Goal: Share content: Share content

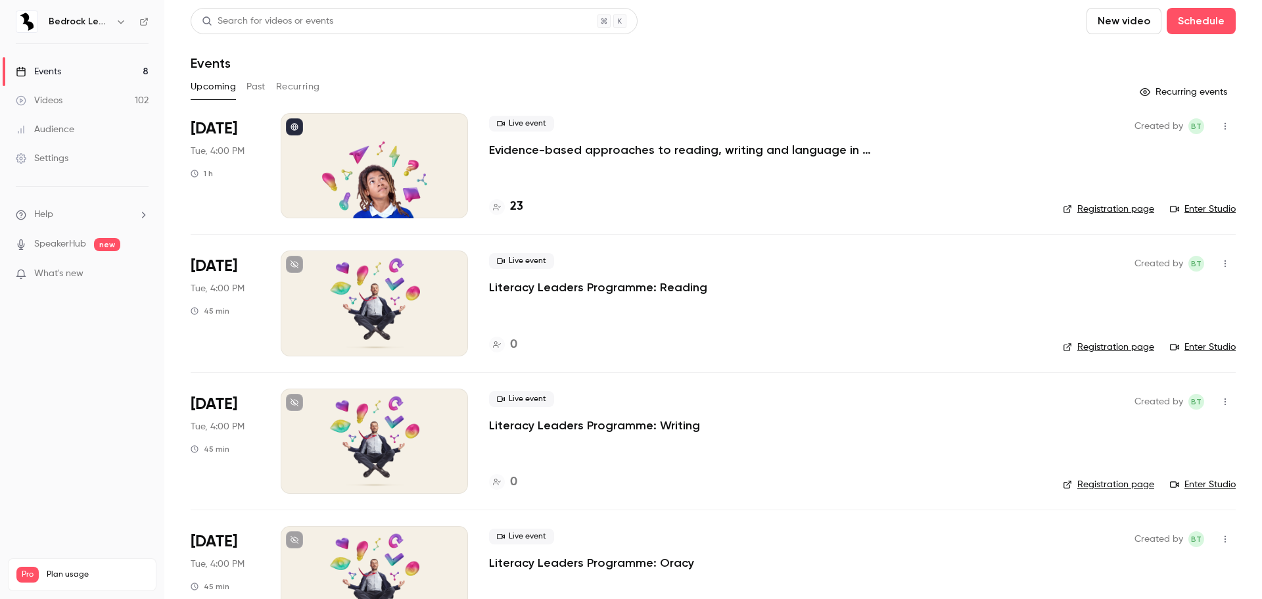
click at [71, 102] on link "Videos 102" at bounding box center [82, 100] width 164 height 29
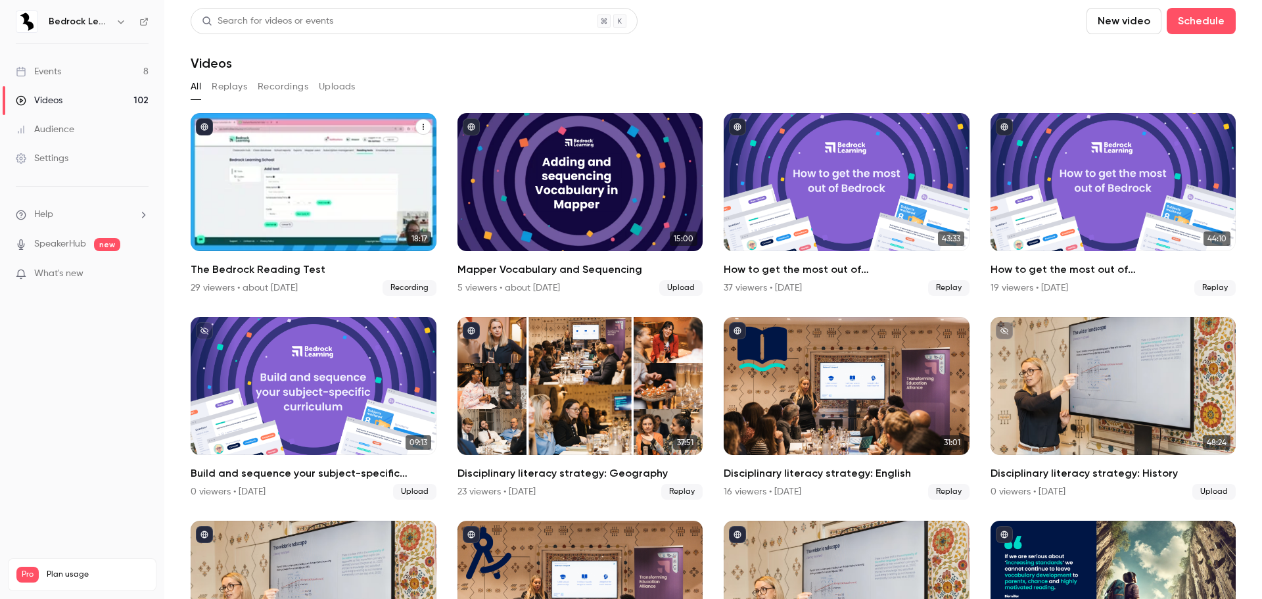
click at [338, 165] on div "The Bedrock Reading Test" at bounding box center [314, 182] width 246 height 138
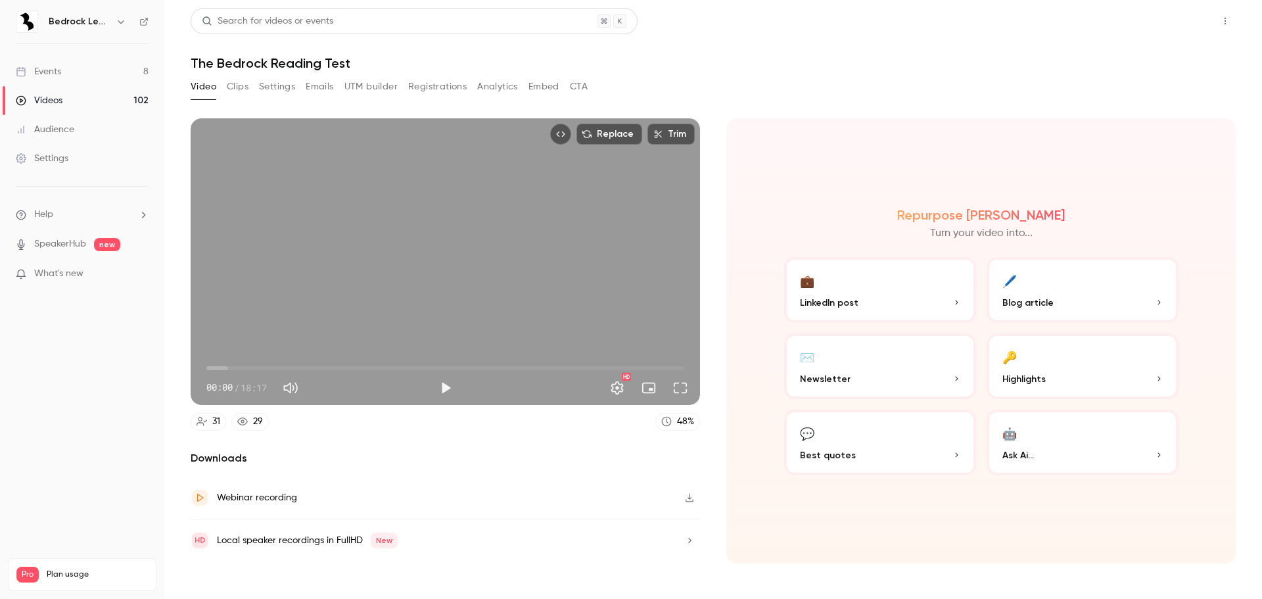
click at [1189, 32] on button "Share" at bounding box center [1178, 21] width 52 height 26
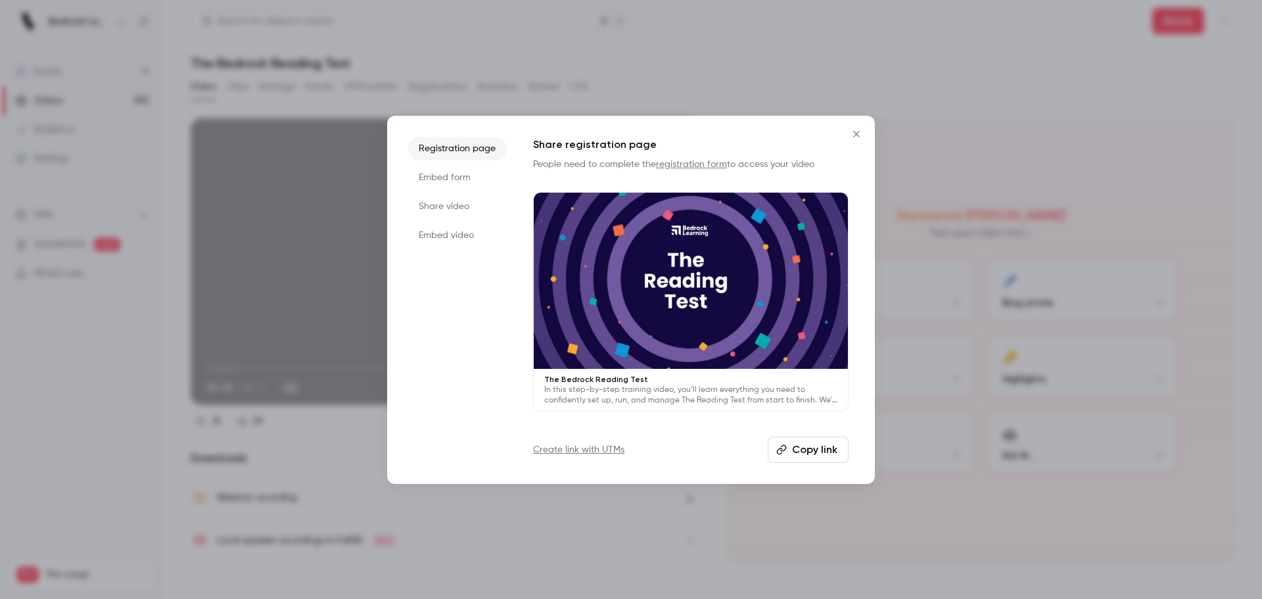
click at [804, 451] on button "Copy link" at bounding box center [807, 449] width 81 height 26
click at [861, 131] on icon "Close" at bounding box center [856, 134] width 16 height 11
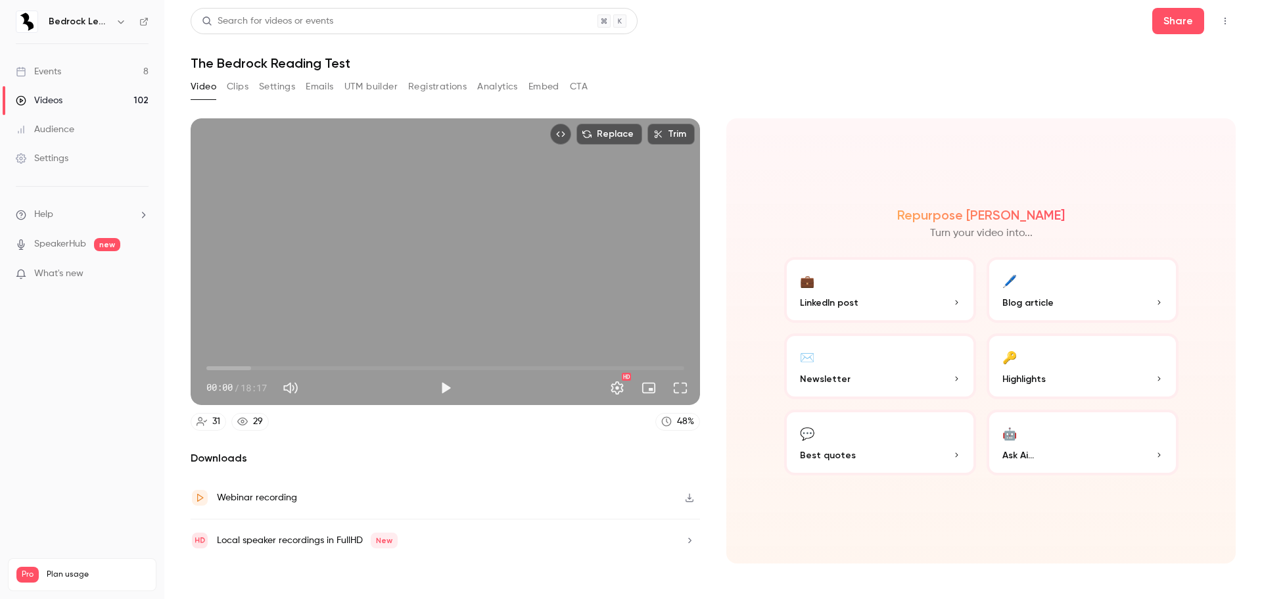
click at [875, 51] on header "Search for videos or events Share The Bedrock Reading Test" at bounding box center [713, 39] width 1045 height 63
click at [828, 53] on header "Search for videos or events Share The Bedrock Reading Test" at bounding box center [713, 39] width 1045 height 63
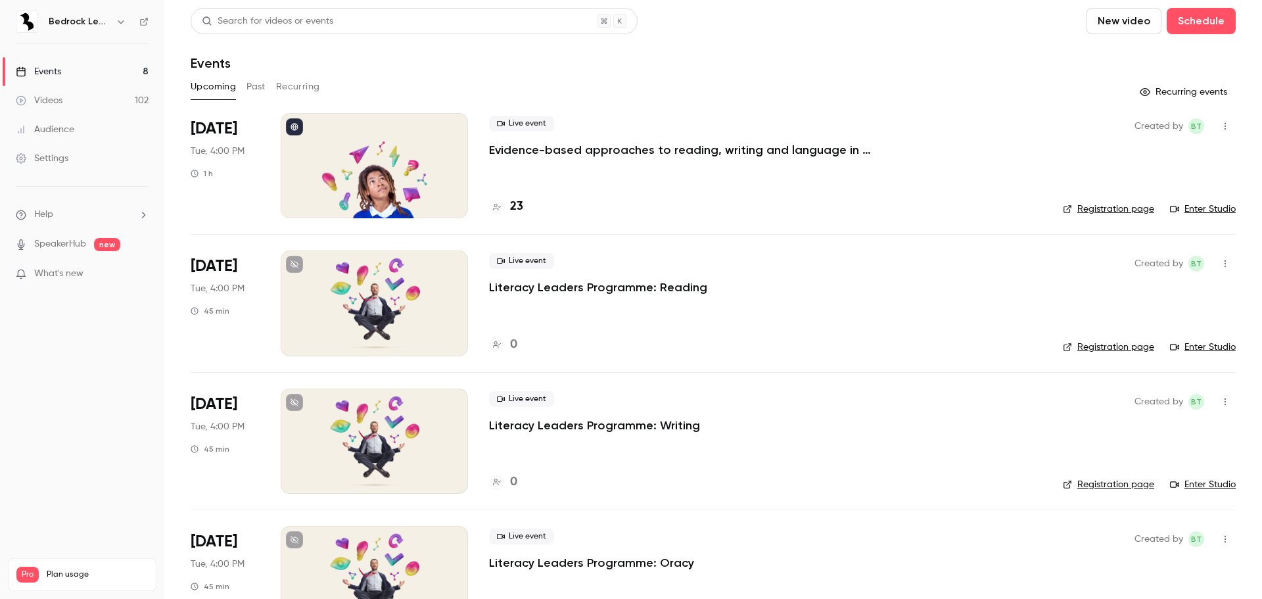
click at [86, 95] on link "Videos 102" at bounding box center [82, 100] width 164 height 29
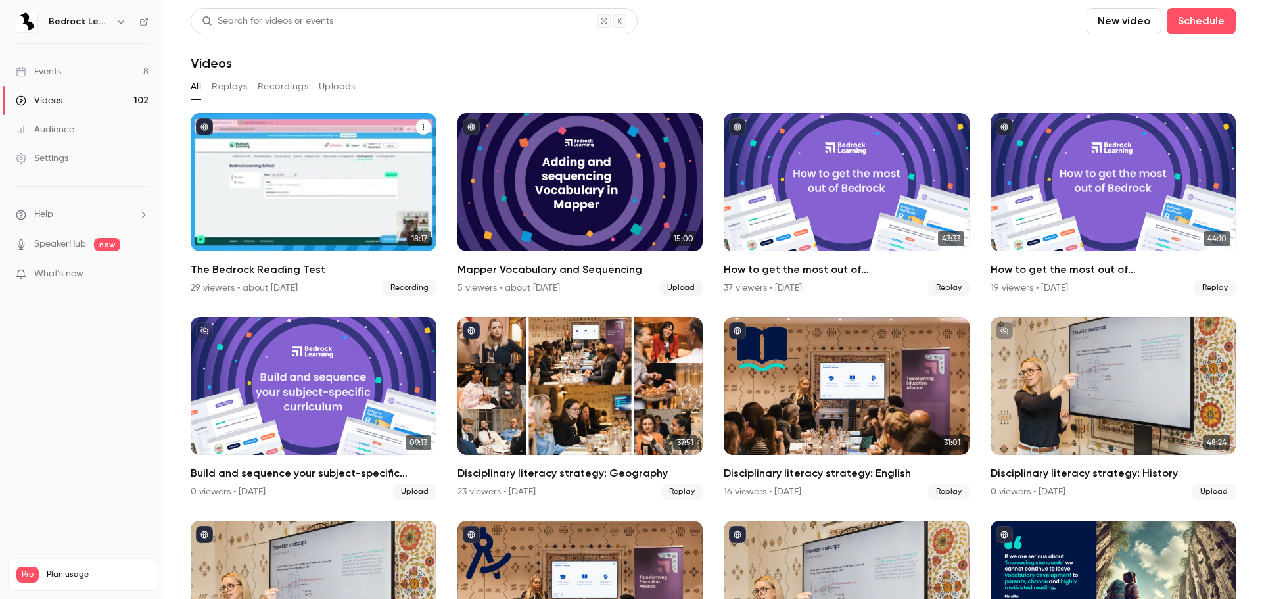
click at [337, 194] on div "The Bedrock Reading Test" at bounding box center [314, 182] width 246 height 138
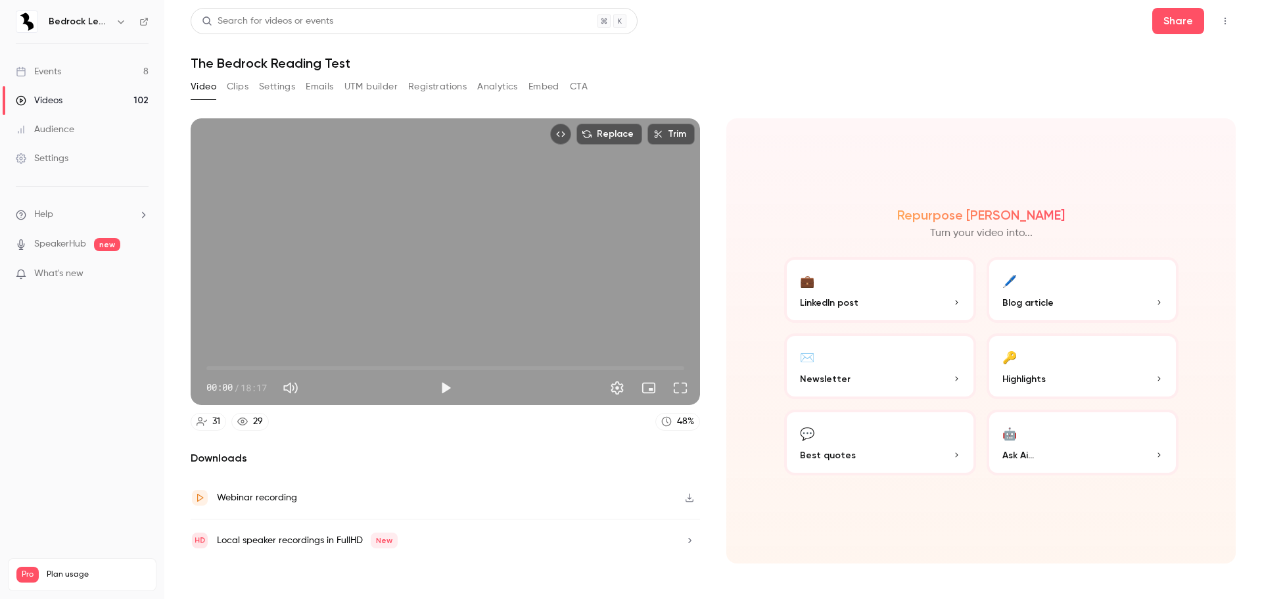
click at [447, 390] on button "Play" at bounding box center [445, 388] width 26 height 26
click at [540, 367] on span "00:05" at bounding box center [445, 367] width 478 height 21
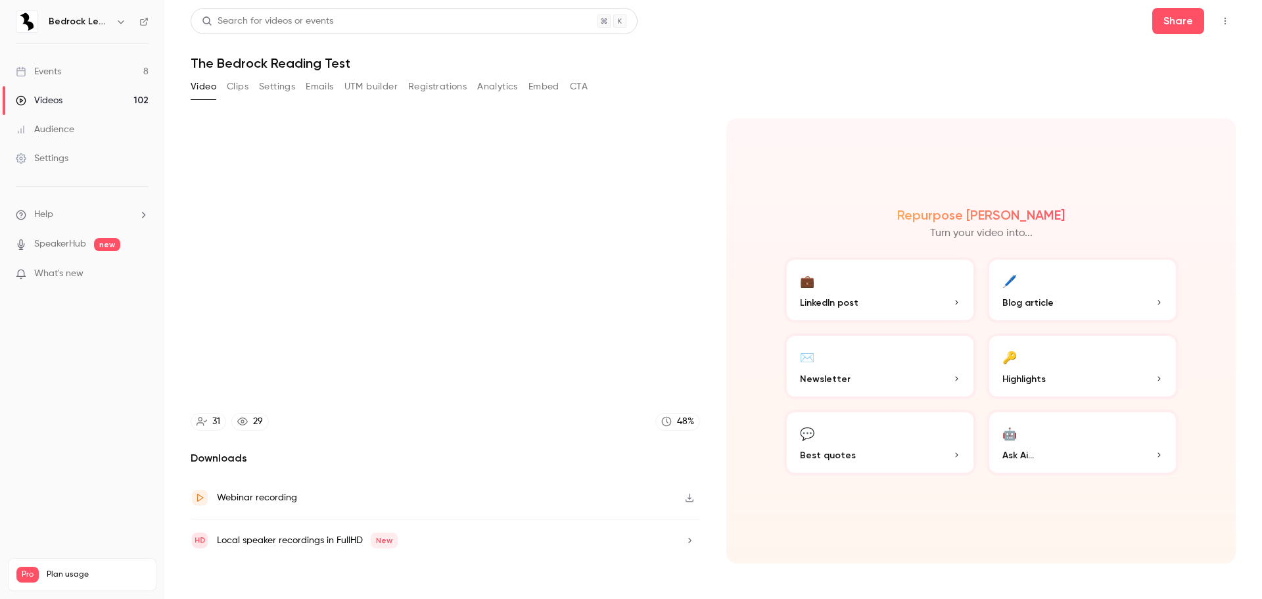
click at [101, 375] on nav "Bedrock Learning Events 8 Videos 102 Audience Settings Help SpeakerHub new What…" at bounding box center [82, 299] width 164 height 599
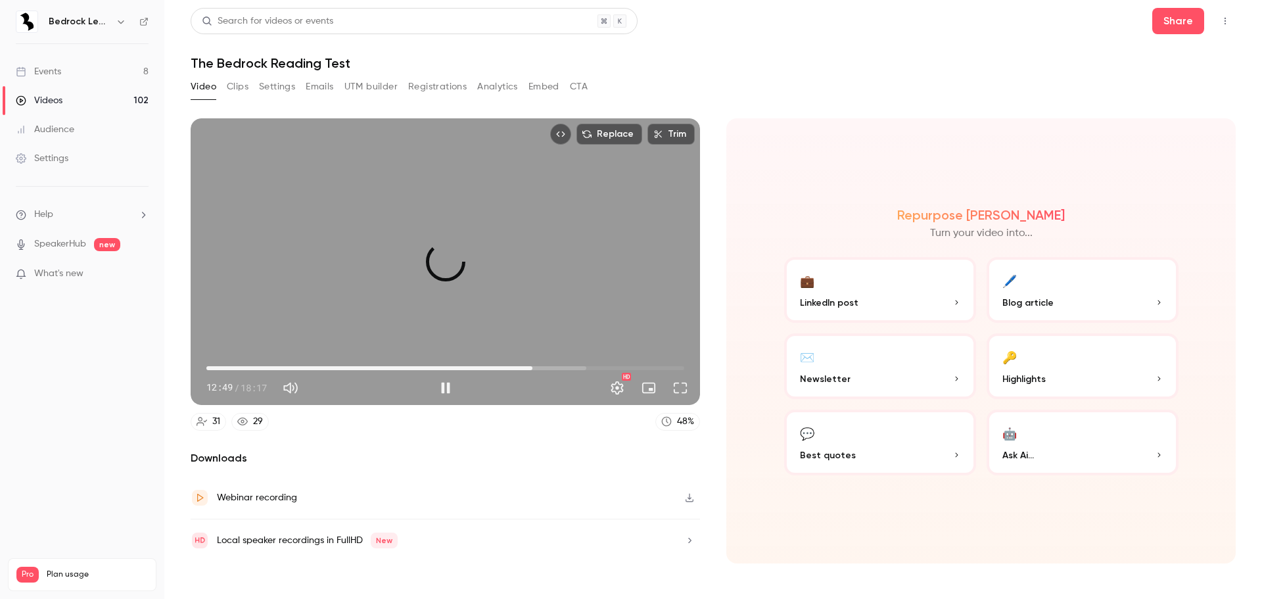
click at [532, 369] on span "12:28" at bounding box center [445, 367] width 478 height 21
click at [517, 370] on span "11:53" at bounding box center [445, 367] width 478 height 21
click at [478, 365] on span "10:24" at bounding box center [445, 367] width 478 height 21
click at [380, 363] on span "10:32" at bounding box center [445, 367] width 478 height 21
click at [394, 365] on span "06:40" at bounding box center [445, 367] width 478 height 21
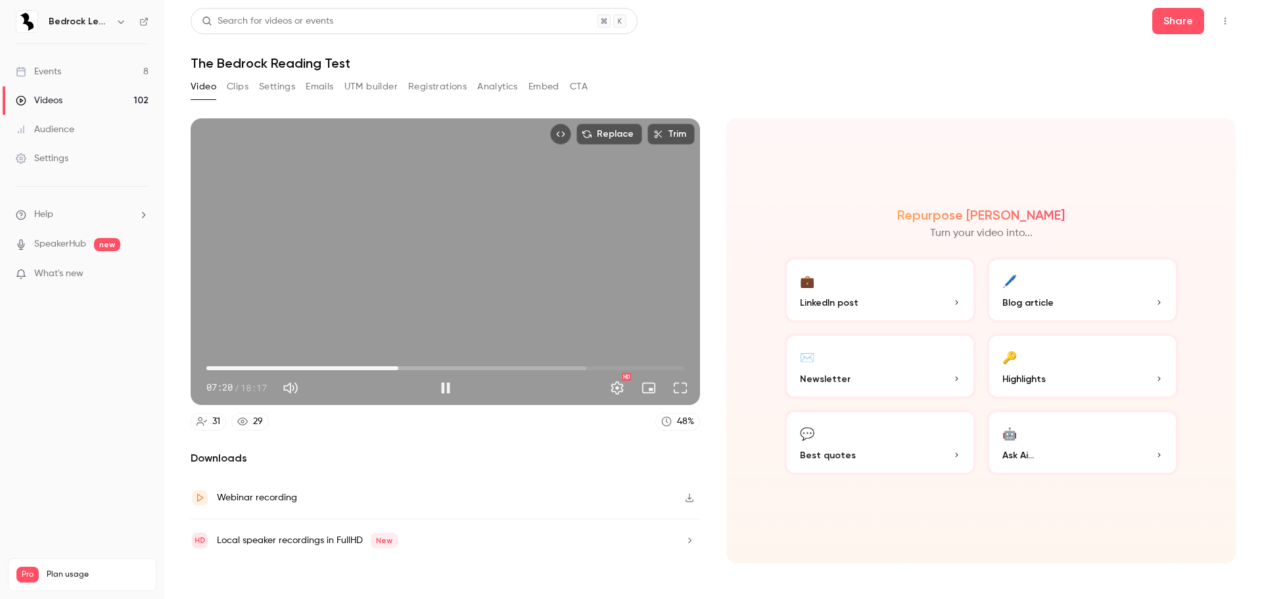
click at [355, 364] on span "07:20" at bounding box center [445, 367] width 478 height 21
click at [319, 369] on span "05:45" at bounding box center [445, 367] width 478 height 21
click at [332, 369] on span "04:49" at bounding box center [332, 368] width 4 height 4
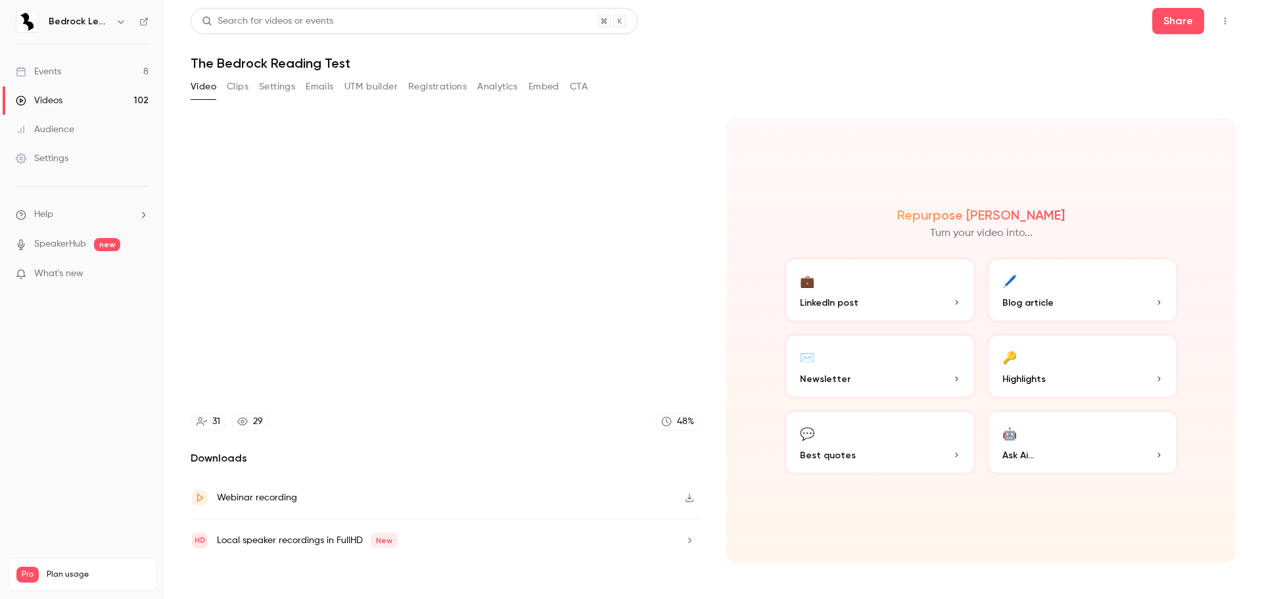
click at [364, 434] on div "Replace Trim 04:50 04:50 / 18:17 HD 31 29 48 % Downloads Webinar recording Loca…" at bounding box center [445, 340] width 509 height 445
click at [361, 438] on div "Replace Trim 04:54 04:54 / 18:17 HD 31 29 48 % Downloads Webinar recording Loca…" at bounding box center [445, 340] width 509 height 445
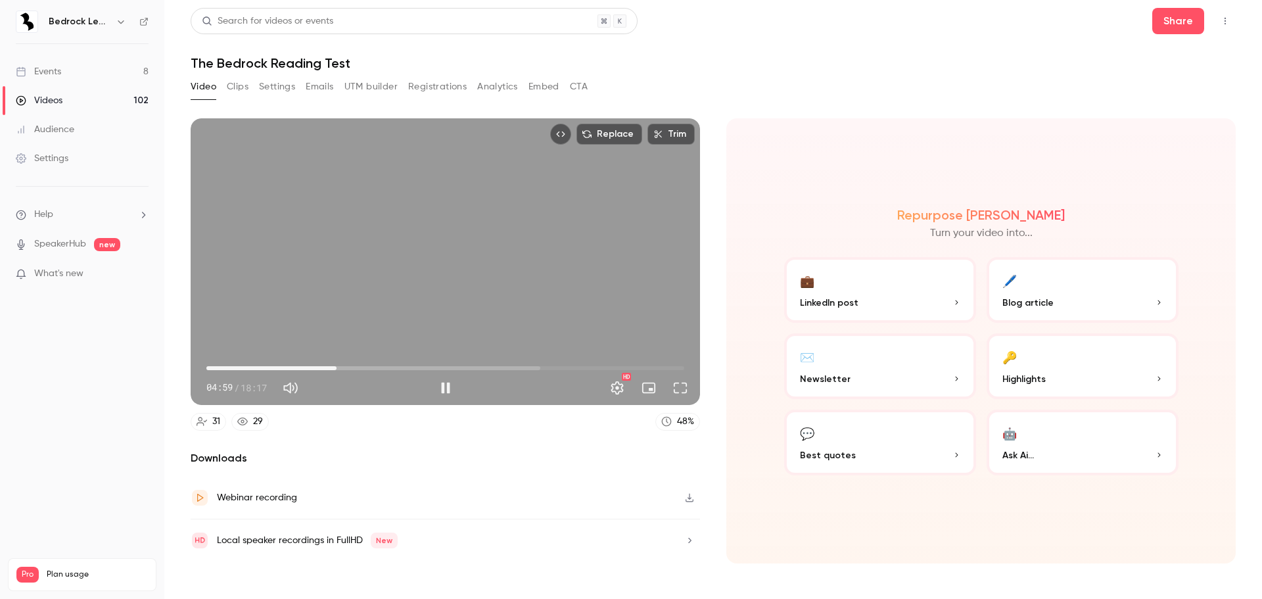
click at [338, 368] on span "04:59" at bounding box center [336, 368] width 4 height 4
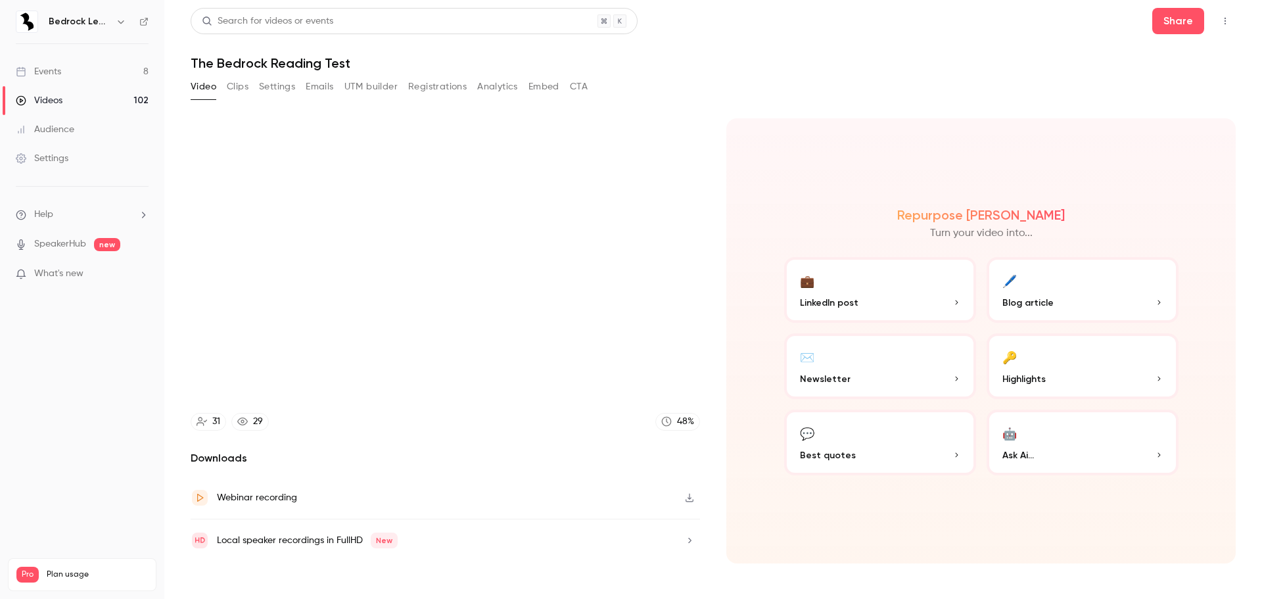
click at [341, 415] on div "31 29 48 %" at bounding box center [445, 422] width 509 height 18
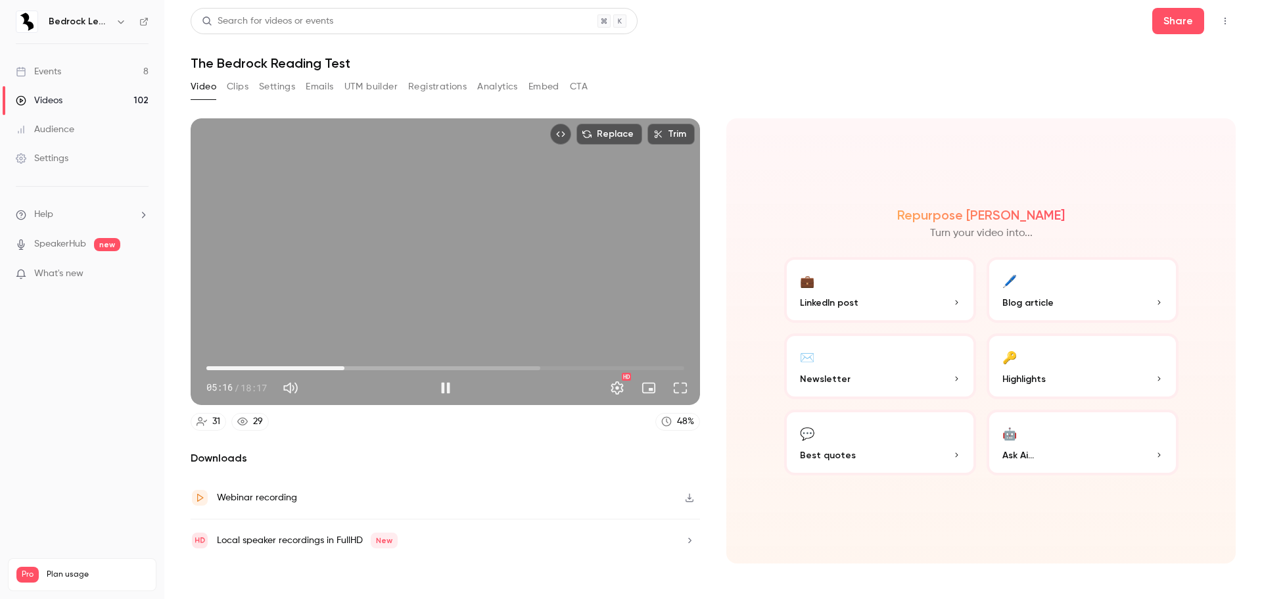
click at [346, 369] on span "05:16" at bounding box center [344, 368] width 4 height 4
click at [357, 367] on span "05:47" at bounding box center [357, 368] width 4 height 4
click at [363, 367] on span "05:59" at bounding box center [363, 368] width 4 height 4
click at [366, 367] on span "06:01" at bounding box center [364, 368] width 4 height 4
click at [375, 368] on span "06:27" at bounding box center [375, 368] width 4 height 4
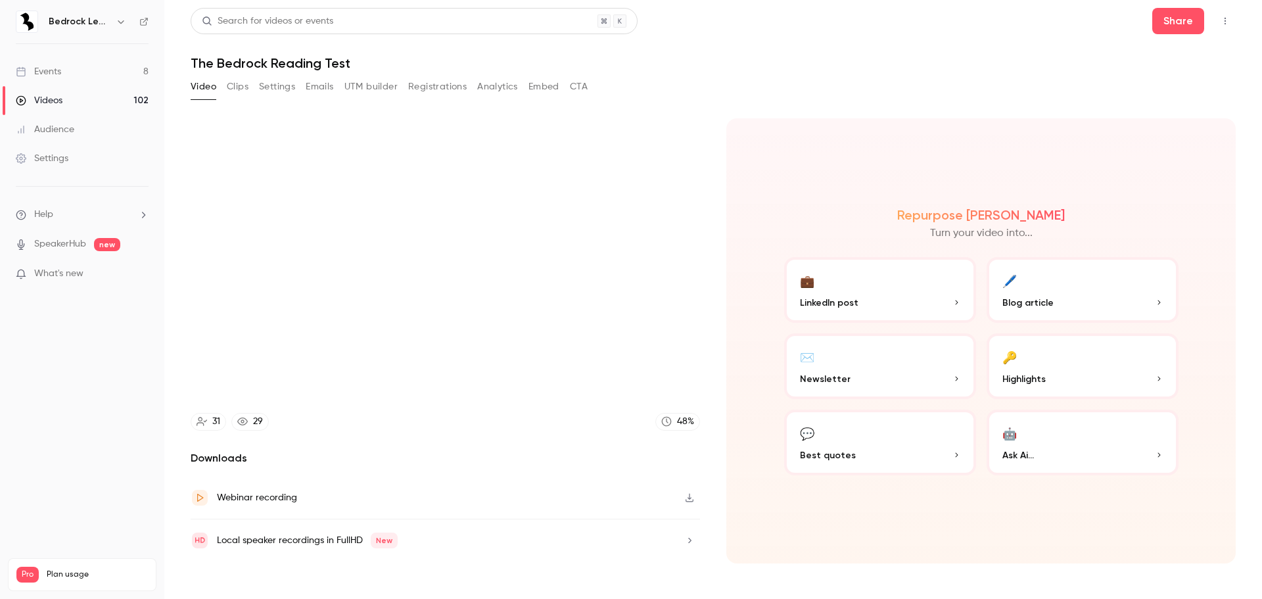
click at [366, 436] on div "Replace Trim 06:34 06:34 / 18:17 HD 31 29 48 % Downloads Webinar recording Loca…" at bounding box center [445, 340] width 509 height 445
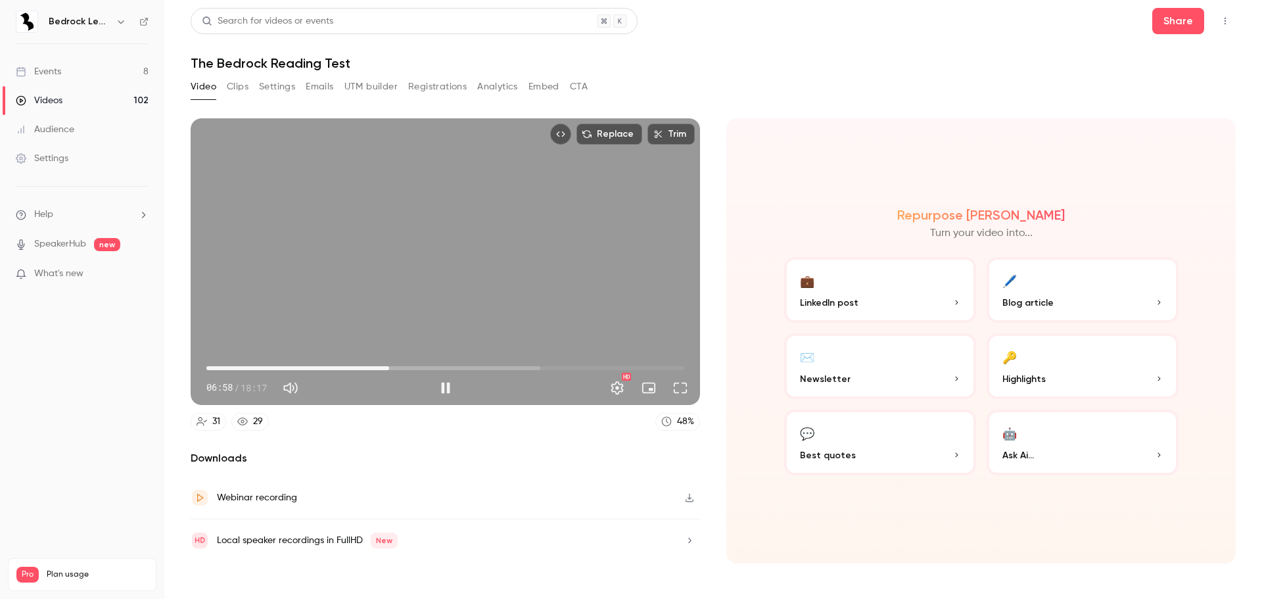
click at [391, 369] on span "06:58" at bounding box center [389, 368] width 4 height 4
click at [384, 371] on span "07:11" at bounding box center [445, 367] width 478 height 21
click at [386, 367] on span "06:49" at bounding box center [384, 368] width 4 height 4
click at [394, 430] on div "Replace Trim 07:00 07:00 / 18:17 HD 31 29 48 % Downloads Webinar recording Loca…" at bounding box center [445, 340] width 509 height 445
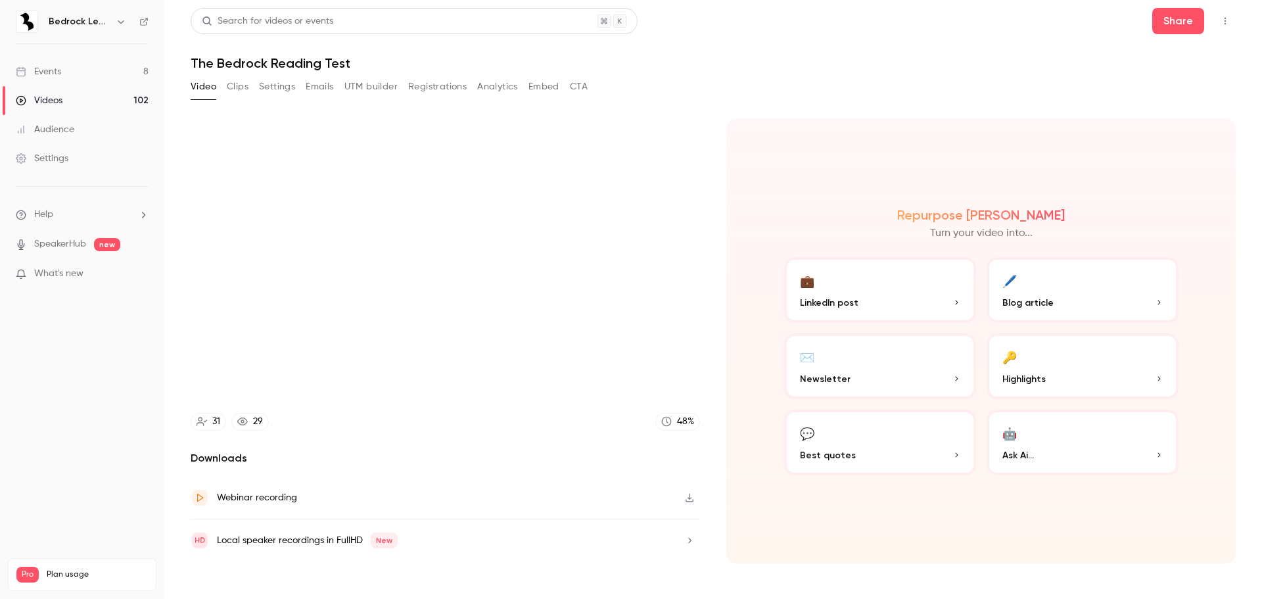
click at [387, 440] on div "Replace Trim 07:04 07:04 / 18:17 HD 31 29 48 % Downloads Webinar recording Loca…" at bounding box center [445, 340] width 509 height 445
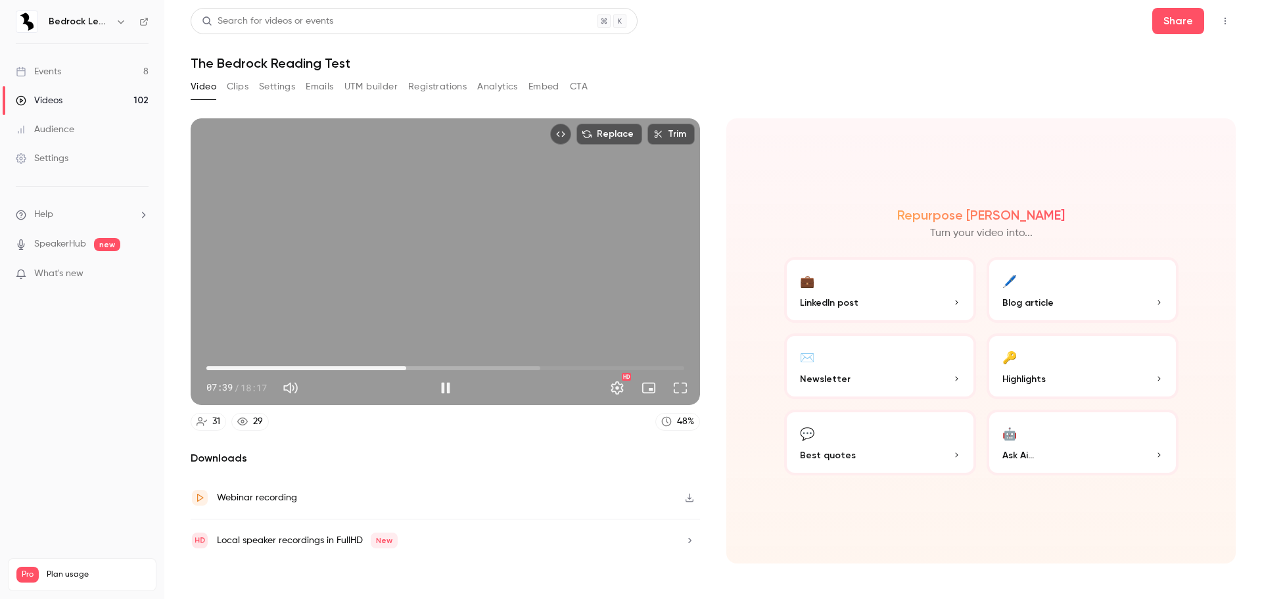
click at [477, 222] on div "Replace Trim 07:39 07:39 / 18:17 HD" at bounding box center [445, 261] width 509 height 286
click at [1172, 26] on button "Share" at bounding box center [1178, 21] width 52 height 26
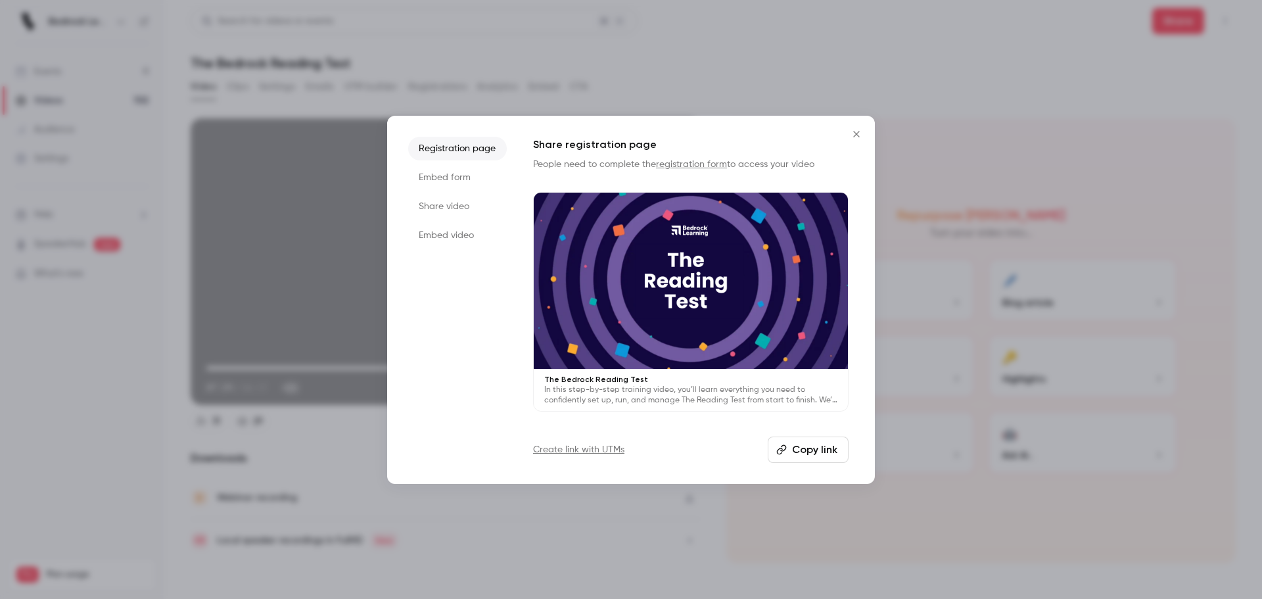
click at [784, 444] on icon "button" at bounding box center [781, 449] width 11 height 11
click at [855, 141] on button "Close" at bounding box center [856, 134] width 26 height 26
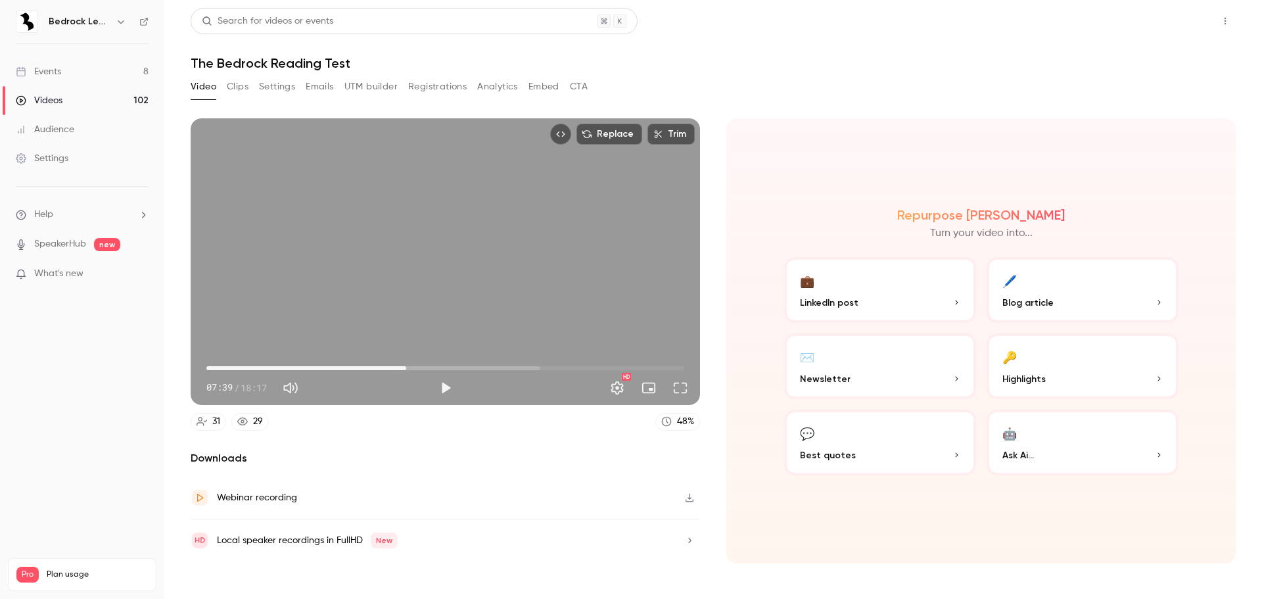
click at [1165, 22] on button "Share" at bounding box center [1178, 21] width 52 height 26
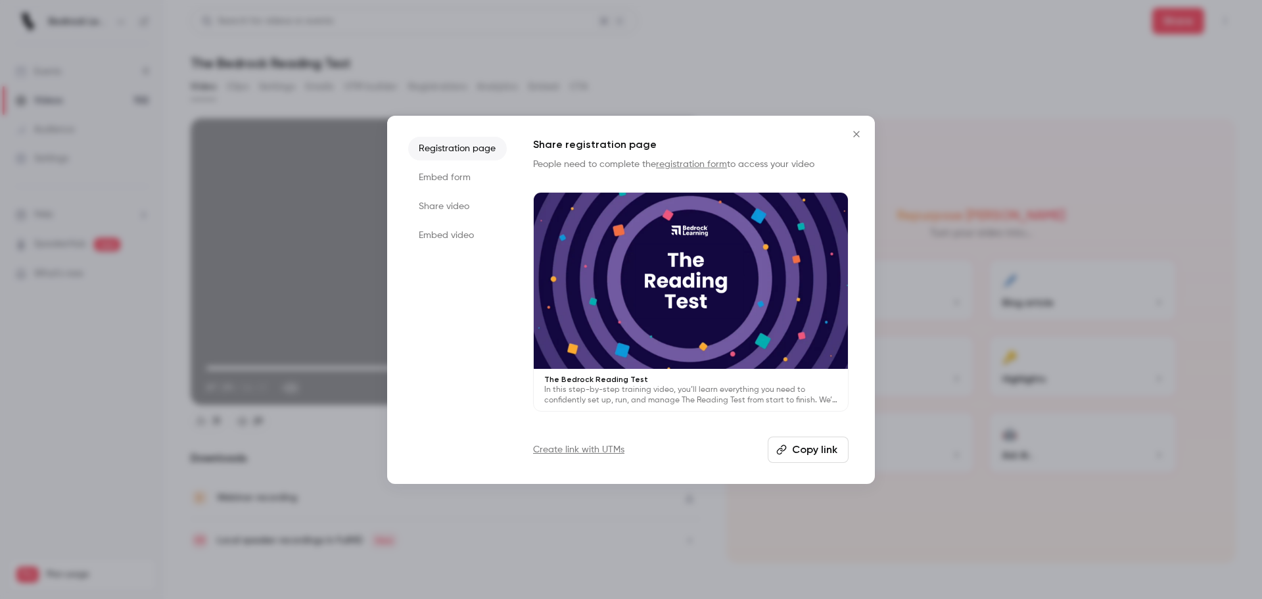
click at [792, 456] on button "Copy link" at bounding box center [807, 449] width 81 height 26
click at [804, 445] on button "Copy link" at bounding box center [807, 449] width 81 height 26
click at [378, 585] on div at bounding box center [631, 299] width 1262 height 599
type input "*****"
